Goal: Task Accomplishment & Management: Use online tool/utility

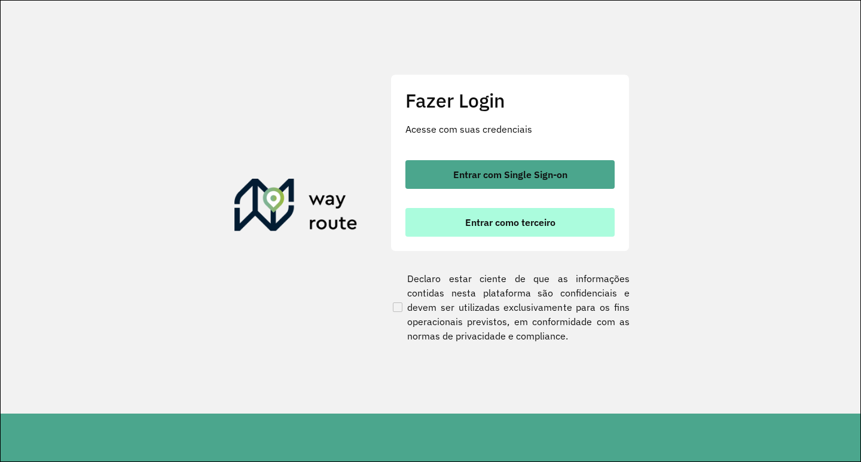
click at [468, 235] on button "Entrar como terceiro" at bounding box center [510, 222] width 209 height 29
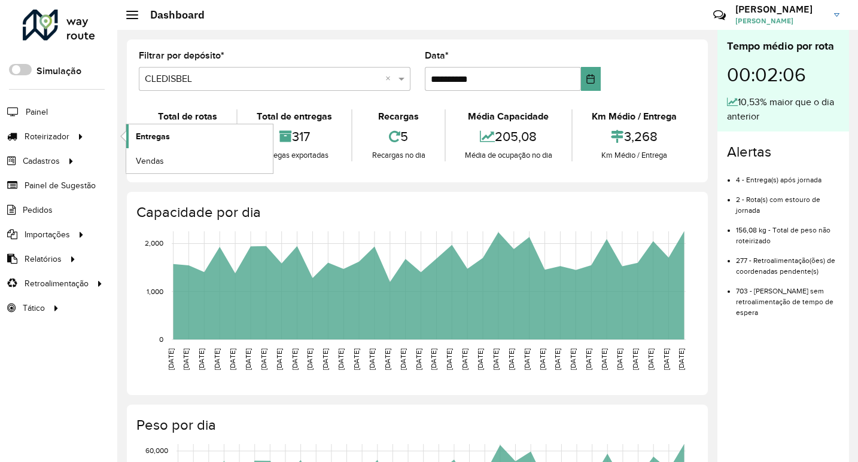
click at [147, 135] on span "Entregas" at bounding box center [153, 136] width 34 height 13
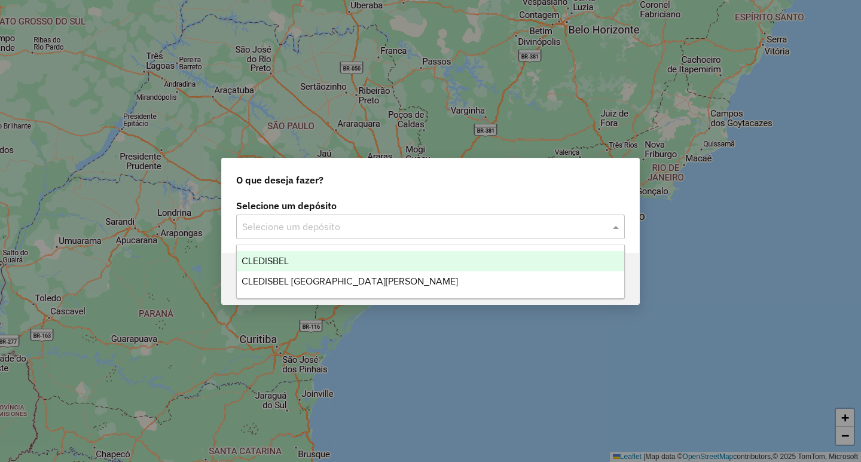
click at [334, 220] on input "text" at bounding box center [418, 227] width 353 height 14
click at [309, 263] on div "CLEDISBEL" at bounding box center [431, 261] width 388 height 20
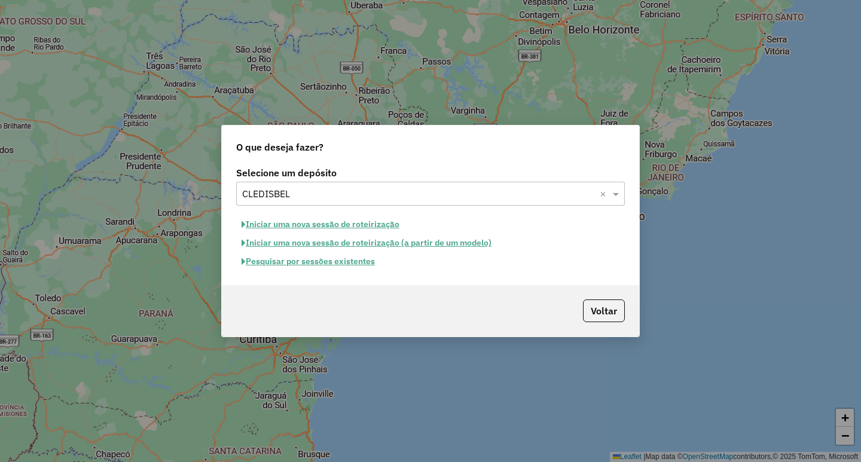
click at [334, 265] on button "Pesquisar por sessões existentes" at bounding box center [308, 261] width 144 height 19
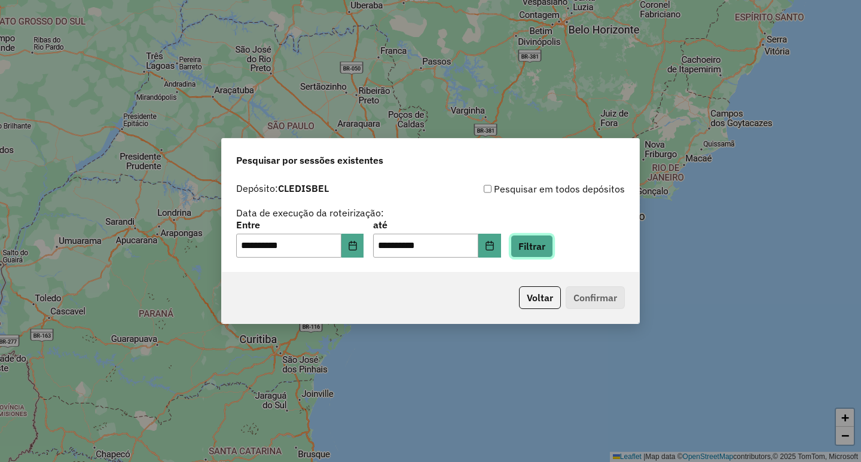
click at [544, 248] on button "Filtrar" at bounding box center [532, 246] width 42 height 23
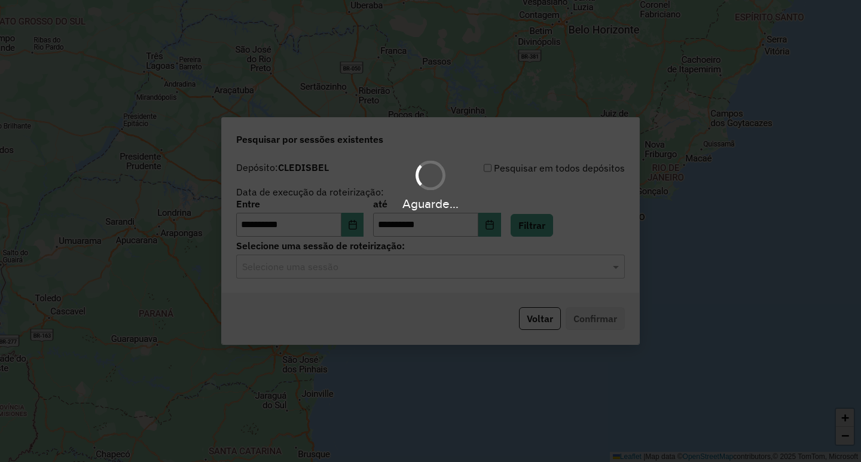
click at [335, 271] on div "Aguarde..." at bounding box center [430, 231] width 861 height 462
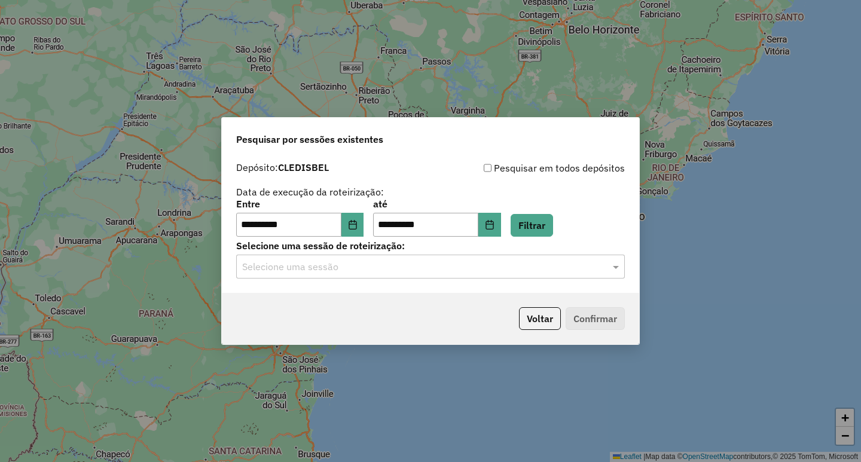
click at [334, 271] on input "text" at bounding box center [418, 267] width 353 height 14
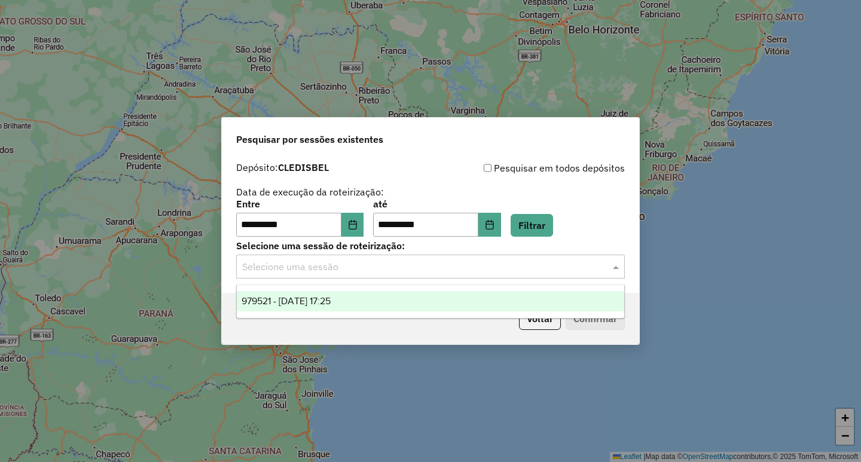
click at [362, 297] on div "979521 - 15/08/2025 17:25" at bounding box center [431, 301] width 388 height 20
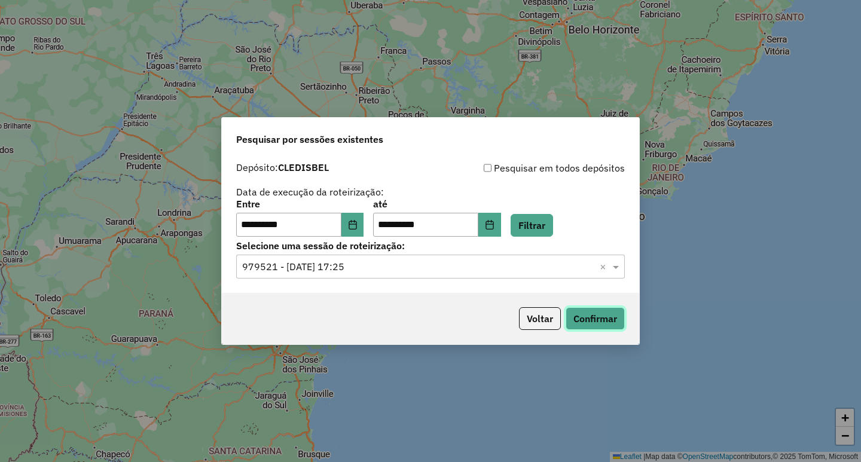
click at [580, 313] on button "Confirmar" at bounding box center [595, 318] width 59 height 23
